Goal: Find specific page/section: Find specific page/section

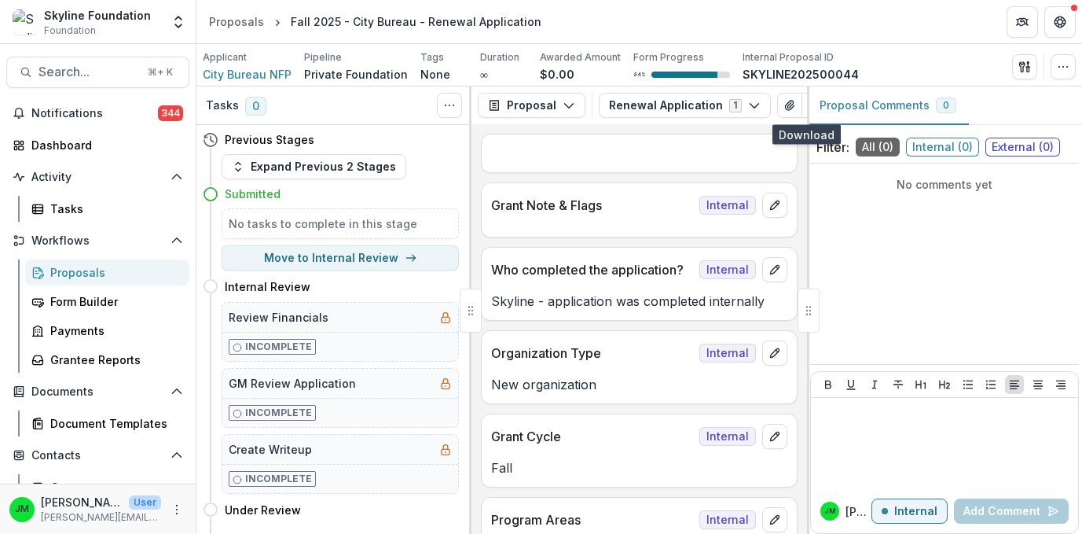
scroll to position [3733, 0]
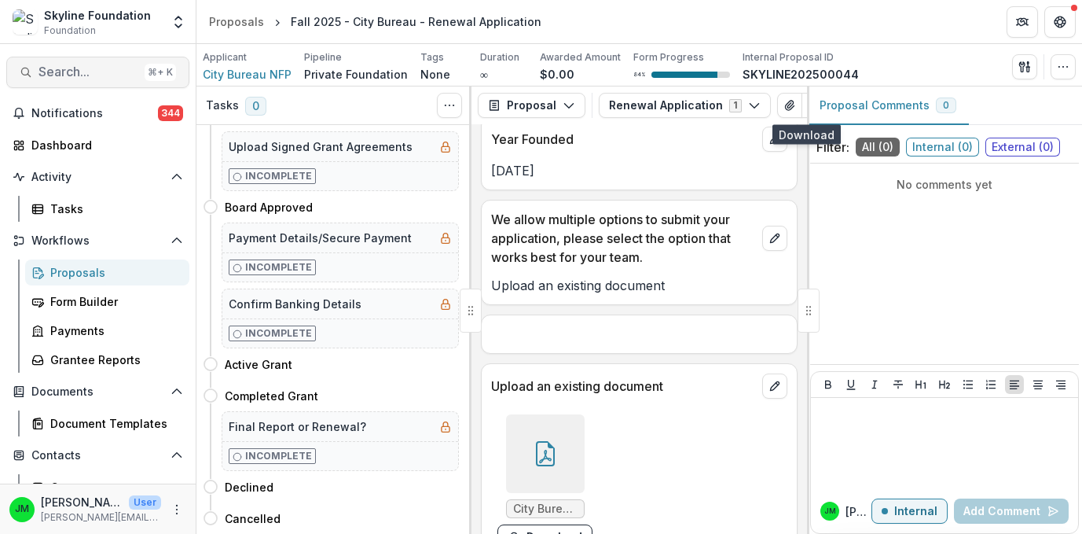
click at [79, 67] on span "Search..." at bounding box center [89, 71] width 100 height 15
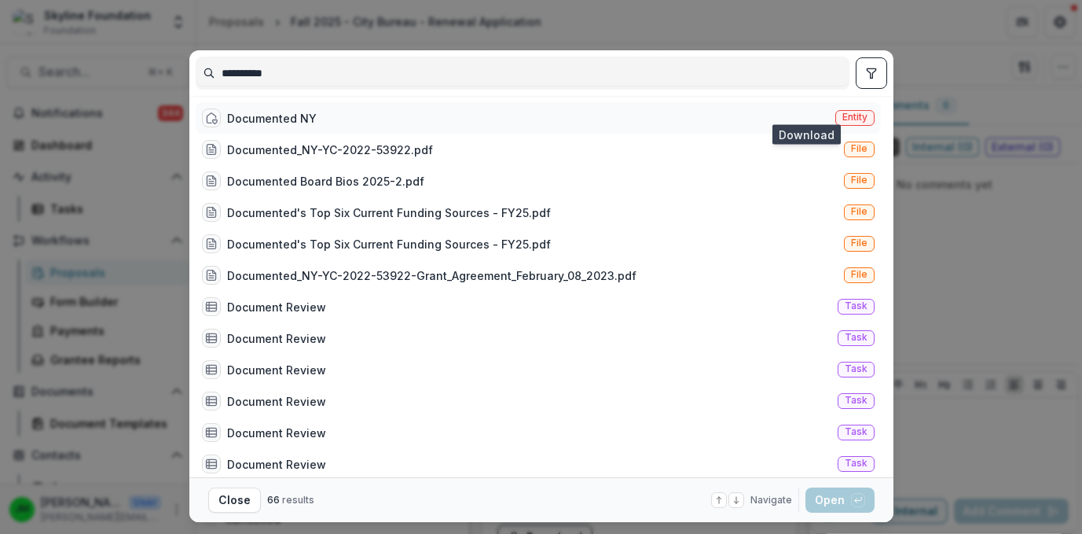
type input "**********"
click at [233, 119] on div "Documented NY" at bounding box center [272, 118] width 90 height 17
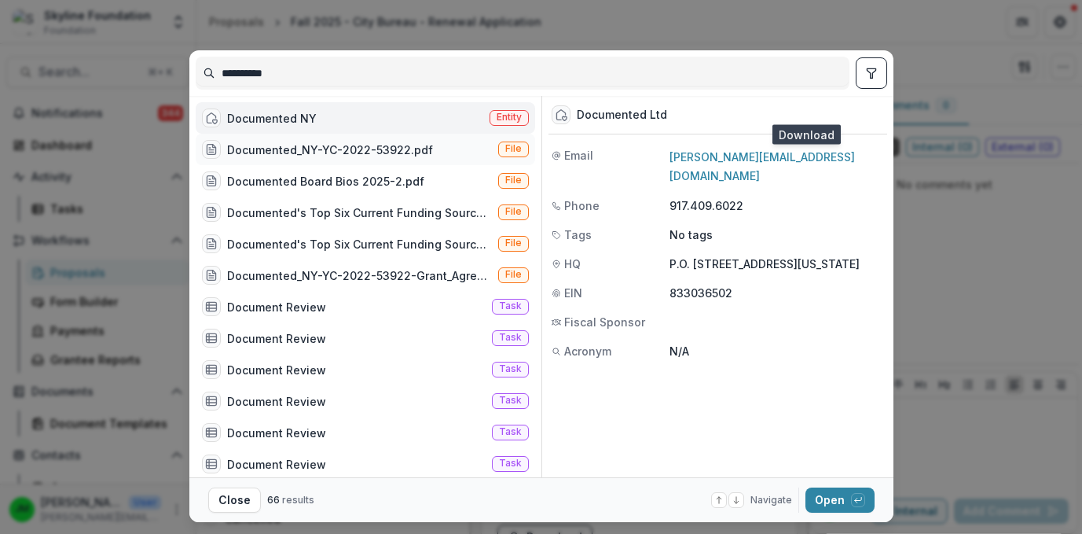
click at [240, 148] on div "Documented_NY-YC-2022-53922.pdf" at bounding box center [330, 149] width 206 height 17
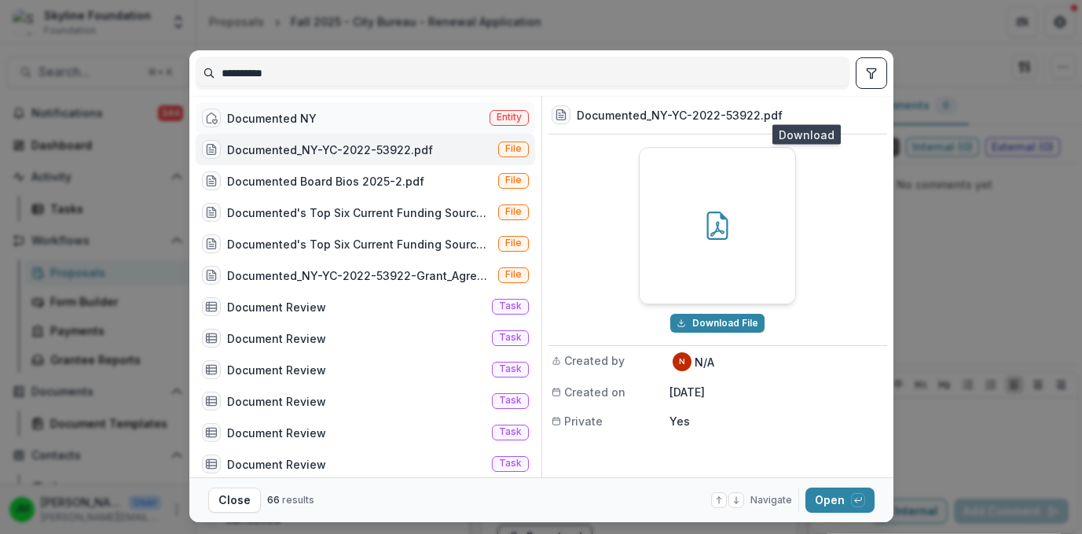
click at [256, 119] on div "Documented NY" at bounding box center [272, 118] width 90 height 17
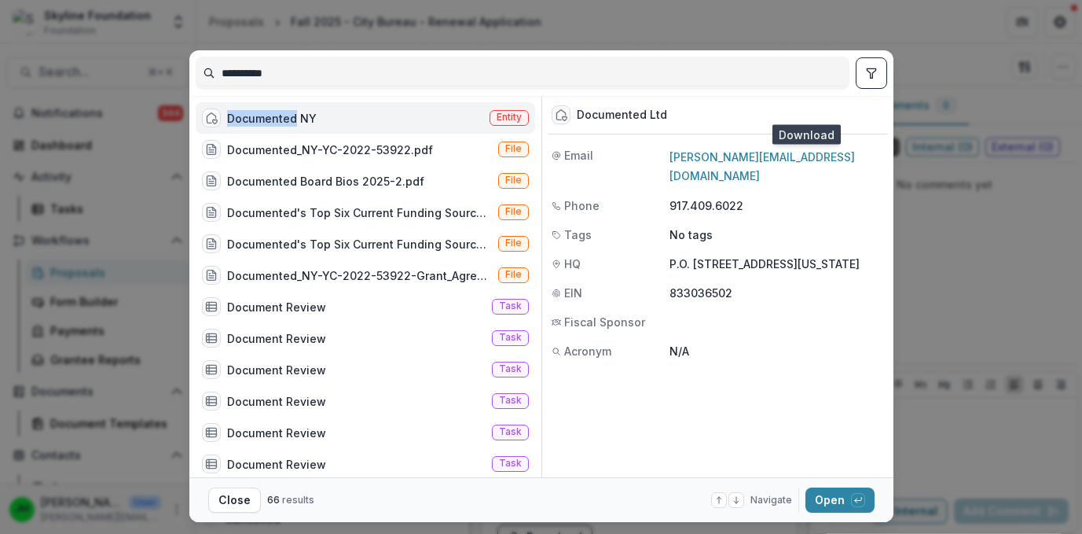
click at [256, 119] on div "Documented NY" at bounding box center [272, 118] width 90 height 17
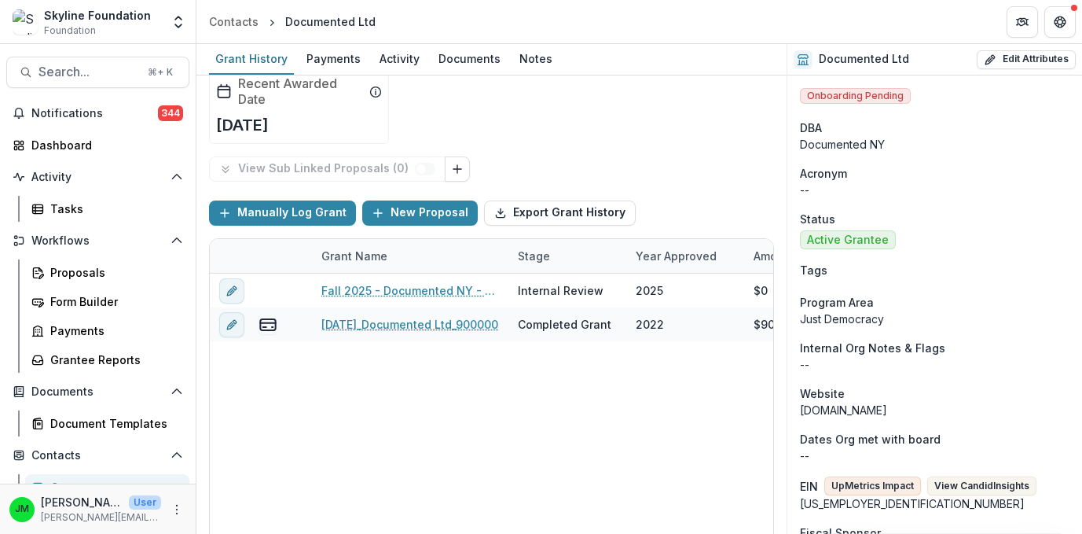
scroll to position [127, 0]
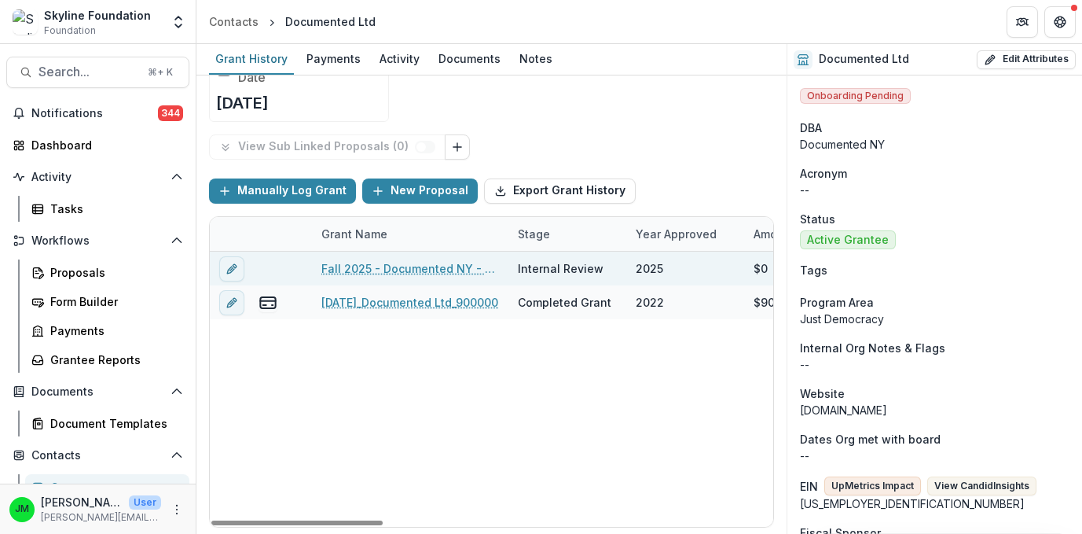
click at [469, 265] on link "Fall 2025 - Documented NY - Renewal Application" at bounding box center [410, 268] width 178 height 17
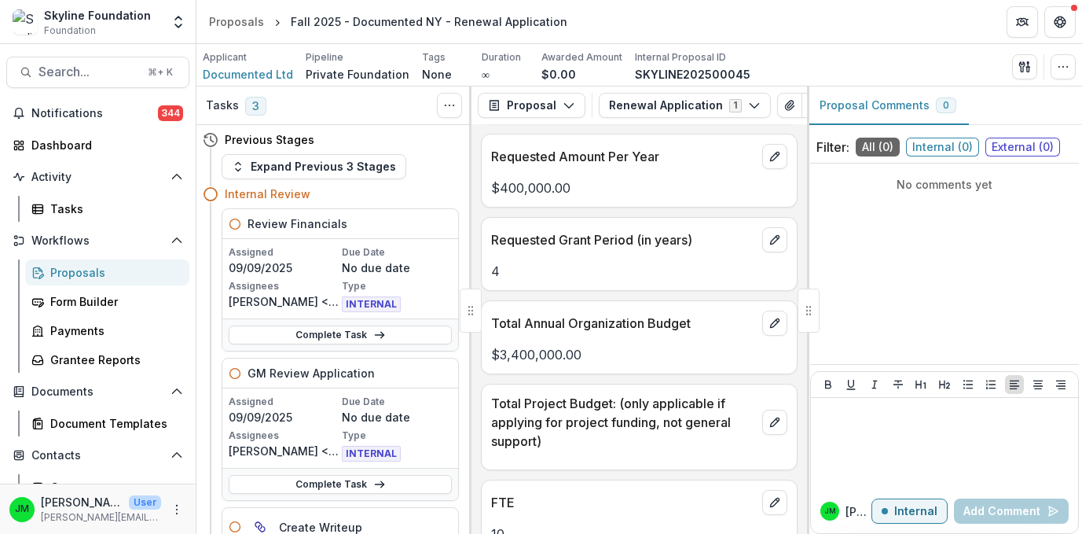
scroll to position [3193, 0]
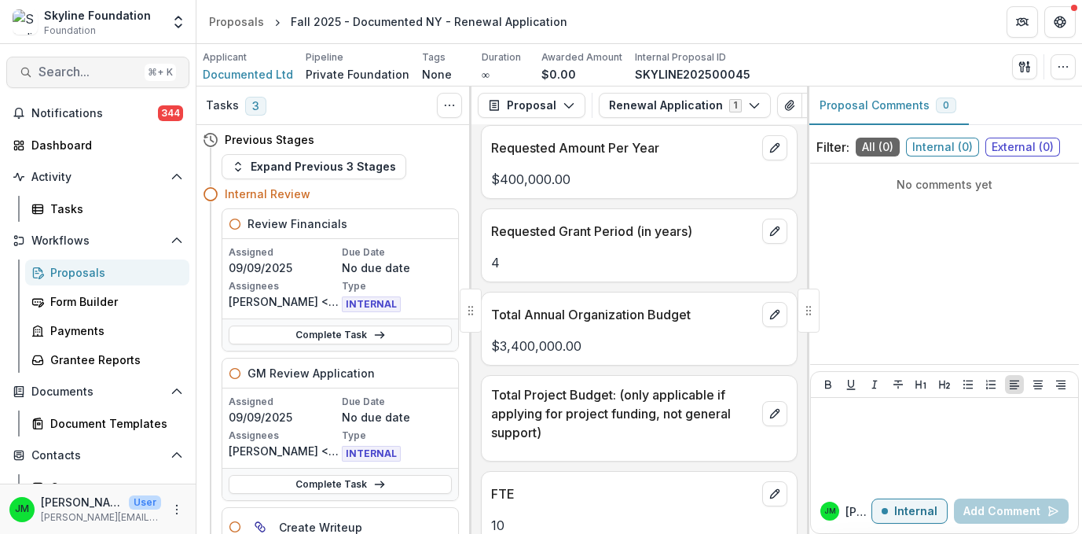
click at [101, 72] on span "Search..." at bounding box center [89, 71] width 100 height 15
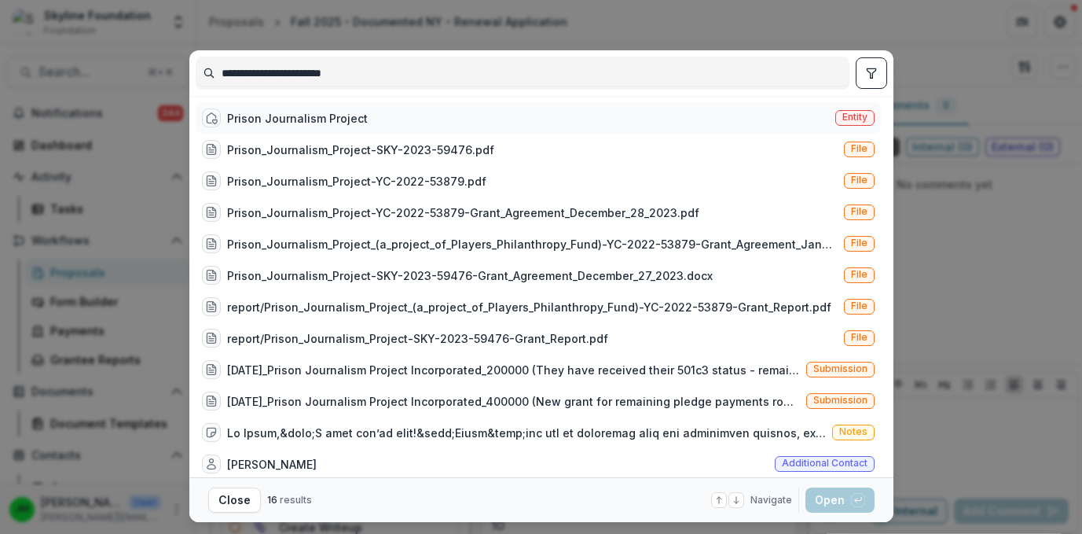
type input "**********"
click at [347, 114] on div "Prison Journalism Project" at bounding box center [297, 118] width 141 height 17
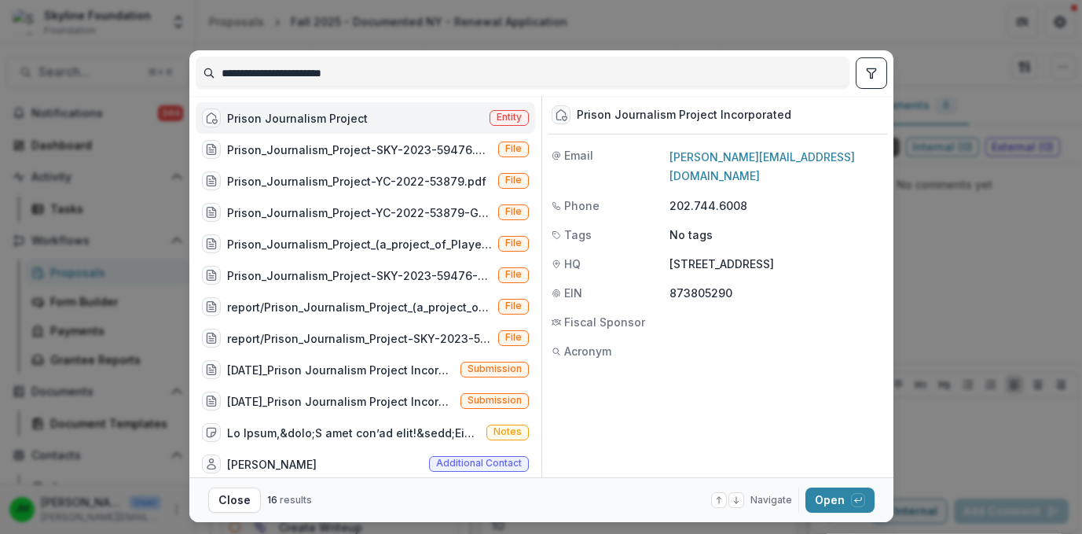
click at [292, 120] on div "Prison Journalism Project" at bounding box center [297, 118] width 141 height 17
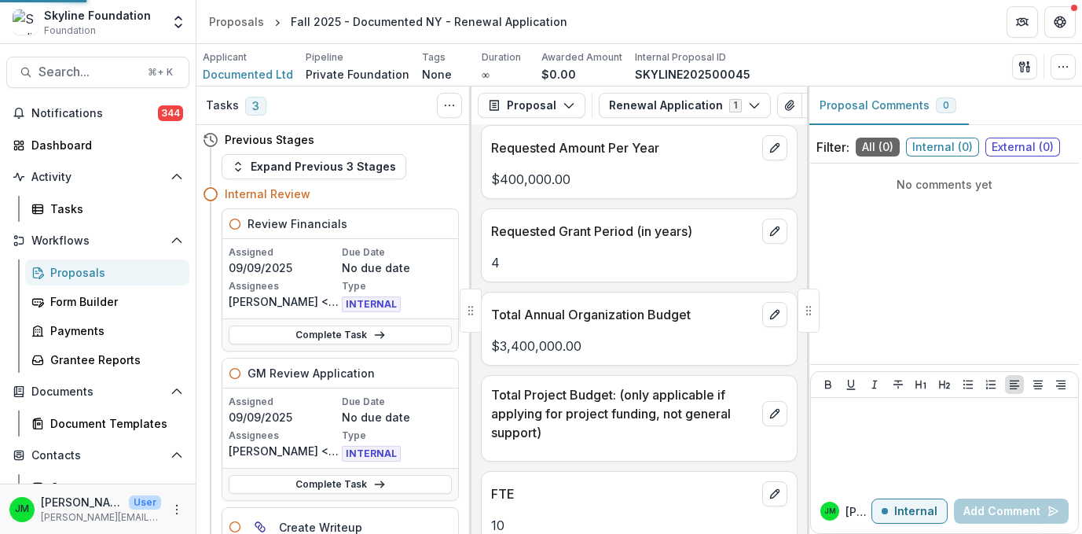
click at [292, 120] on div "Prison Journalism Project" at bounding box center [297, 118] width 141 height 17
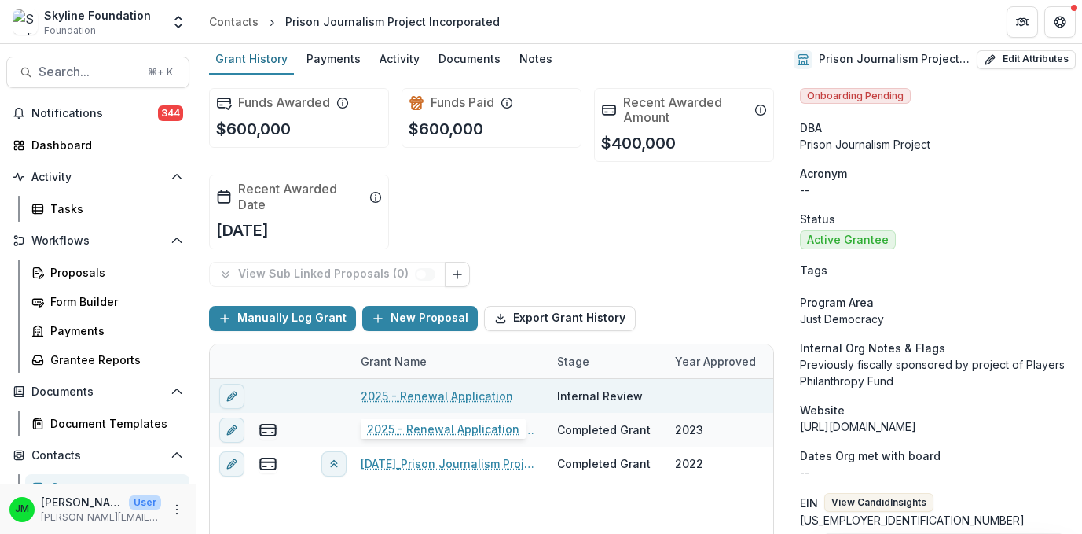
click at [409, 396] on link "2025 - Renewal Application" at bounding box center [437, 395] width 152 height 17
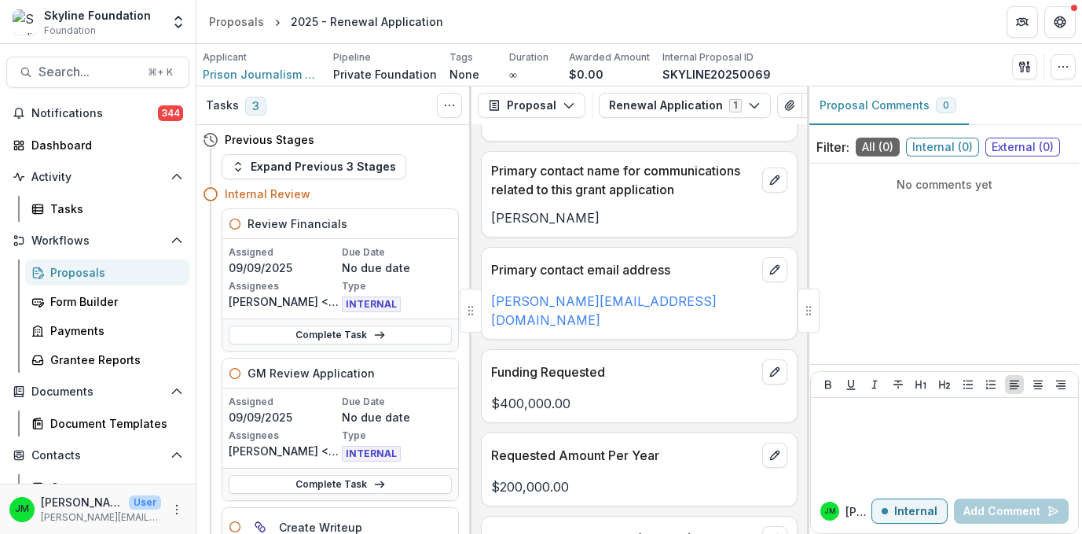
scroll to position [2744, 0]
